Goal: Find specific fact: Find specific fact

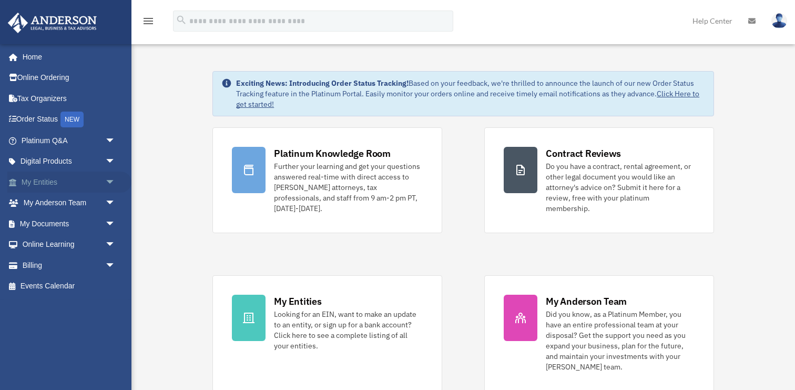
click at [51, 186] on link "My Entities arrow_drop_down" at bounding box center [69, 181] width 124 height 21
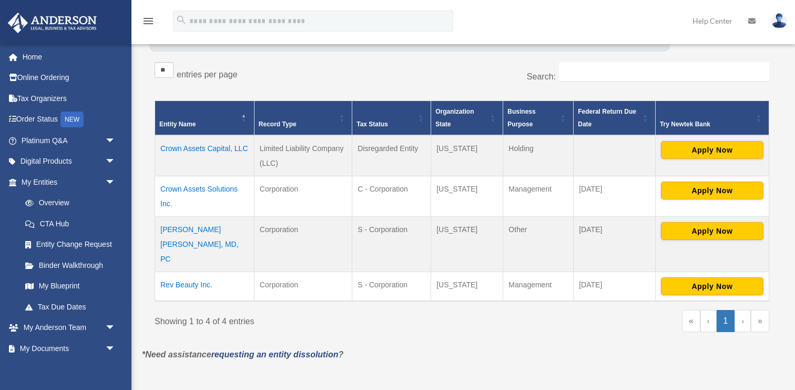
scroll to position [174, 0]
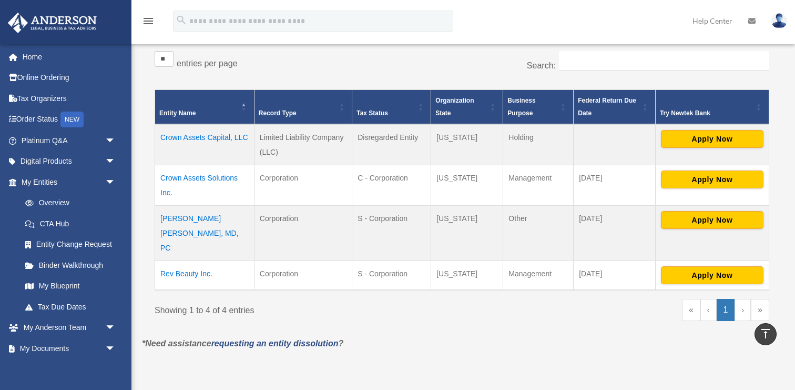
click at [214, 220] on td "Karen Chinonso Kagha, MD, PC" at bounding box center [204, 233] width 99 height 55
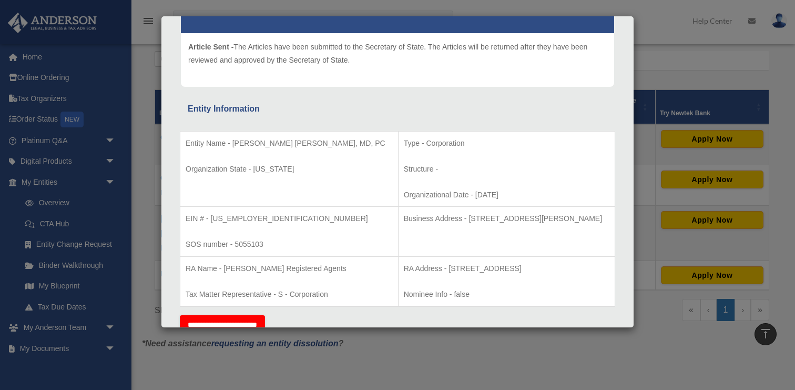
scroll to position [125, 0]
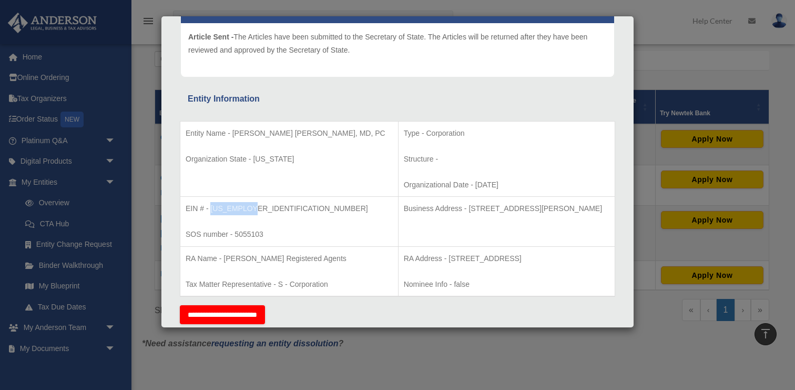
drag, startPoint x: 253, startPoint y: 208, endPoint x: 210, endPoint y: 208, distance: 43.1
click at [210, 208] on p "EIN # - 88-2177314" at bounding box center [289, 208] width 207 height 13
copy p "88-2177314"
drag, startPoint x: 504, startPoint y: 209, endPoint x: 412, endPoint y: 210, distance: 92.0
click at [412, 210] on p "Business Address - 3225 McLeod Dr, Suite 100, Las Vegas, NV 89121" at bounding box center [507, 208] width 206 height 13
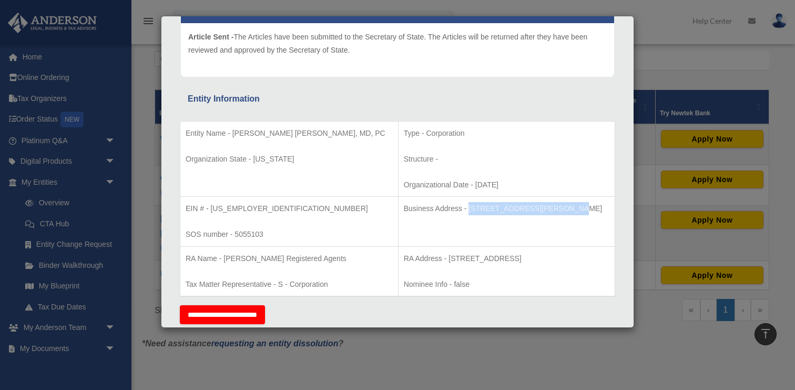
copy p "3225 McLeod Dr, Suite 100,"
drag, startPoint x: 506, startPoint y: 209, endPoint x: 579, endPoint y: 211, distance: 73.6
click at [579, 211] on p "Business Address - 3225 McLeod Dr, Suite 100, Las Vegas, NV 89121" at bounding box center [507, 208] width 206 height 13
copy p "Las Vegas, NV 89121"
